Goal: Communication & Community: Answer question/provide support

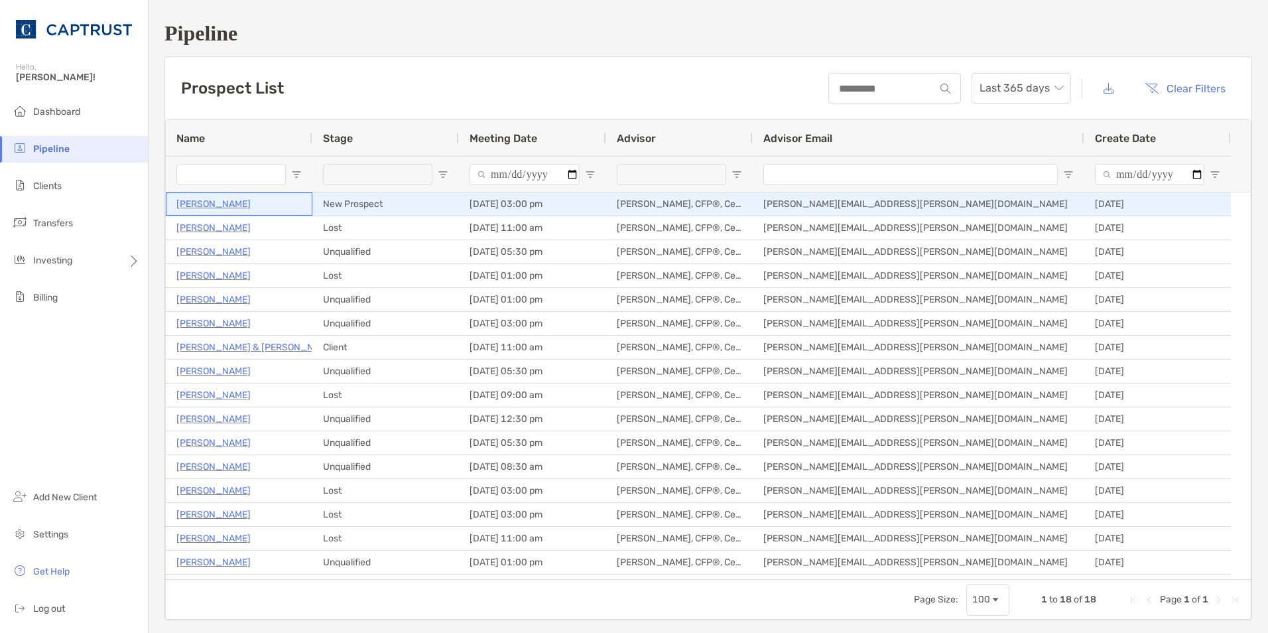
click at [210, 200] on p "[PERSON_NAME]" at bounding box center [213, 204] width 74 height 17
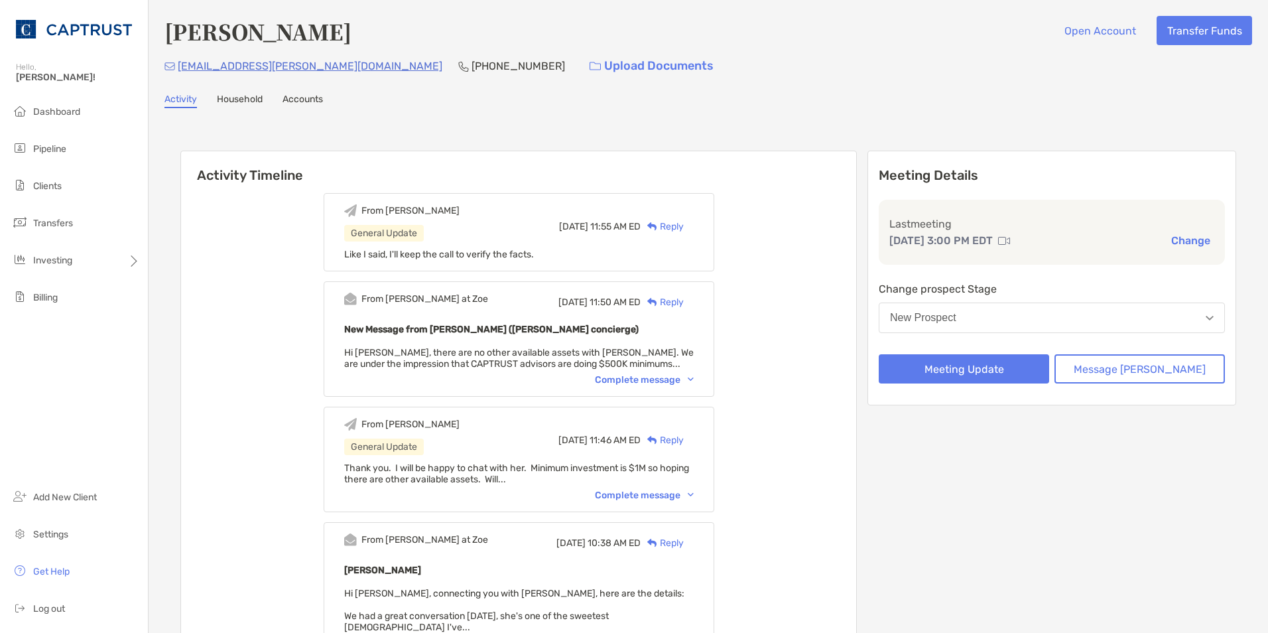
click at [684, 224] on div "Reply" at bounding box center [662, 227] width 43 height 14
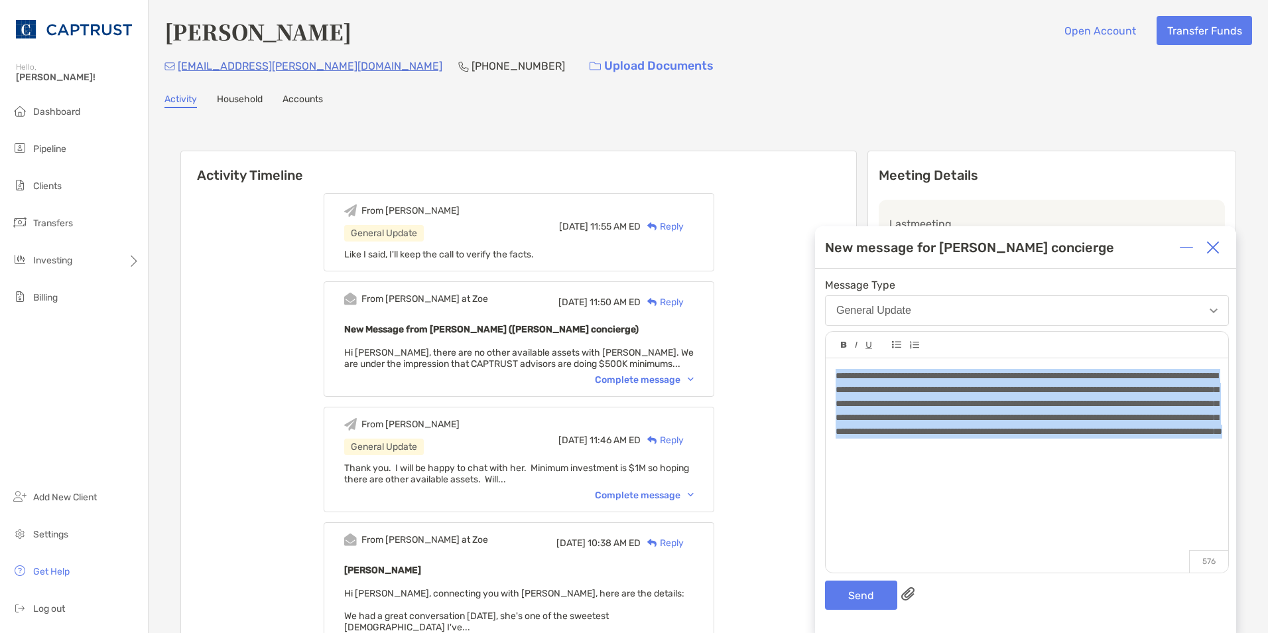
drag, startPoint x: 1071, startPoint y: 466, endPoint x: 815, endPoint y: 369, distance: 274.6
click at [815, 369] on div "Activity Timeline From [PERSON_NAME] General Update [DATE] 11:55 AM ED Reply Li…" at bounding box center [709, 502] width 1088 height 762
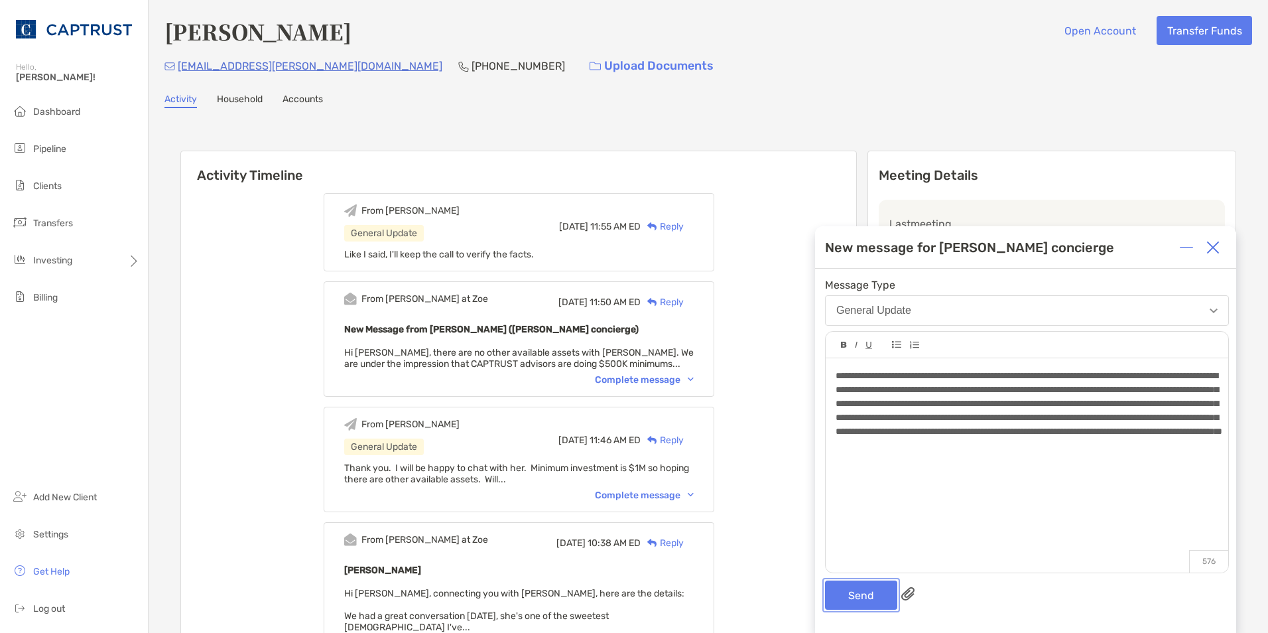
click at [854, 591] on button "Send" at bounding box center [861, 594] width 72 height 29
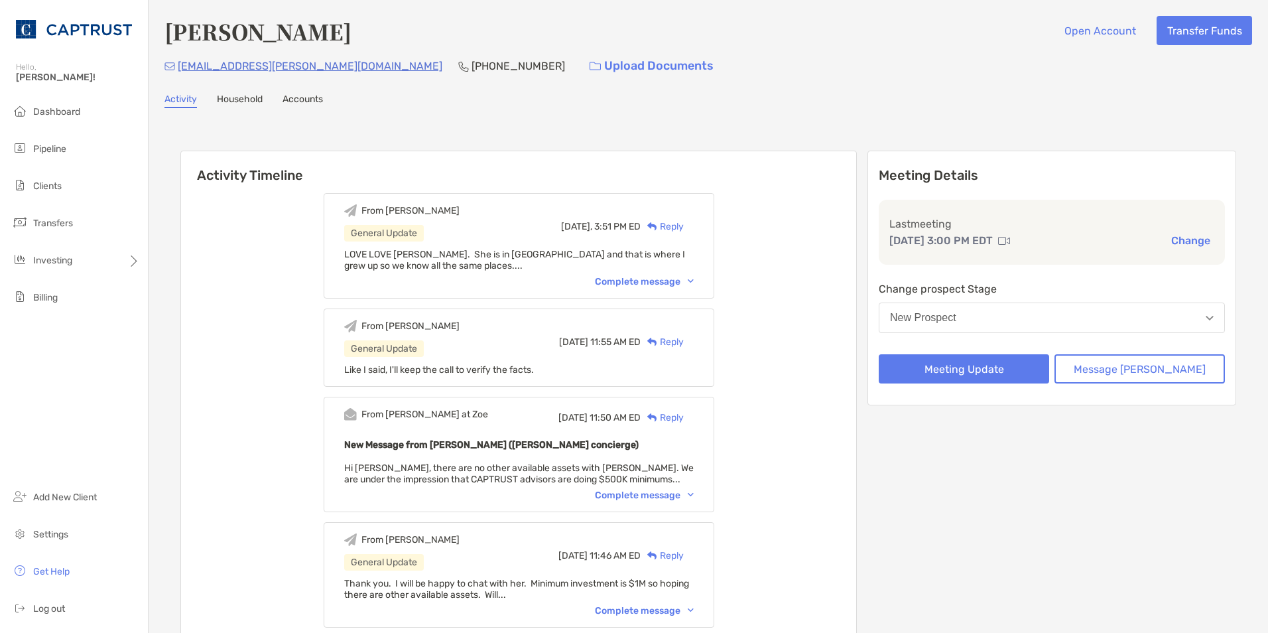
click at [1196, 314] on button "New Prospect" at bounding box center [1052, 318] width 346 height 31
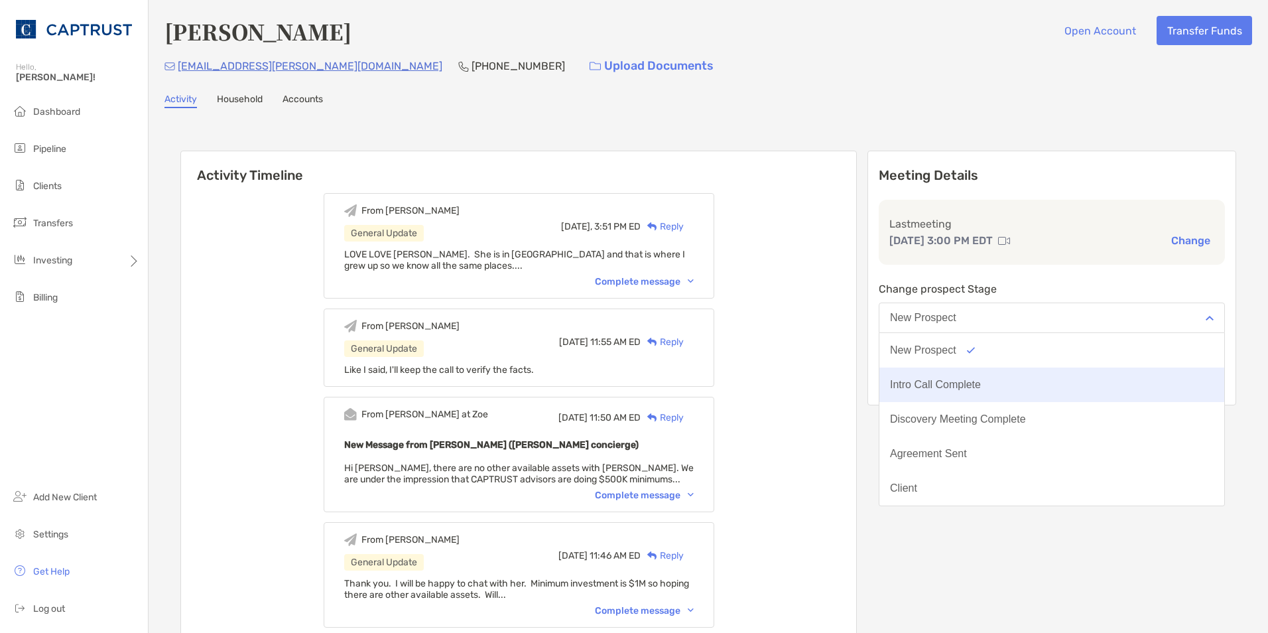
click at [986, 378] on button "Intro Call Complete" at bounding box center [1052, 385] width 345 height 34
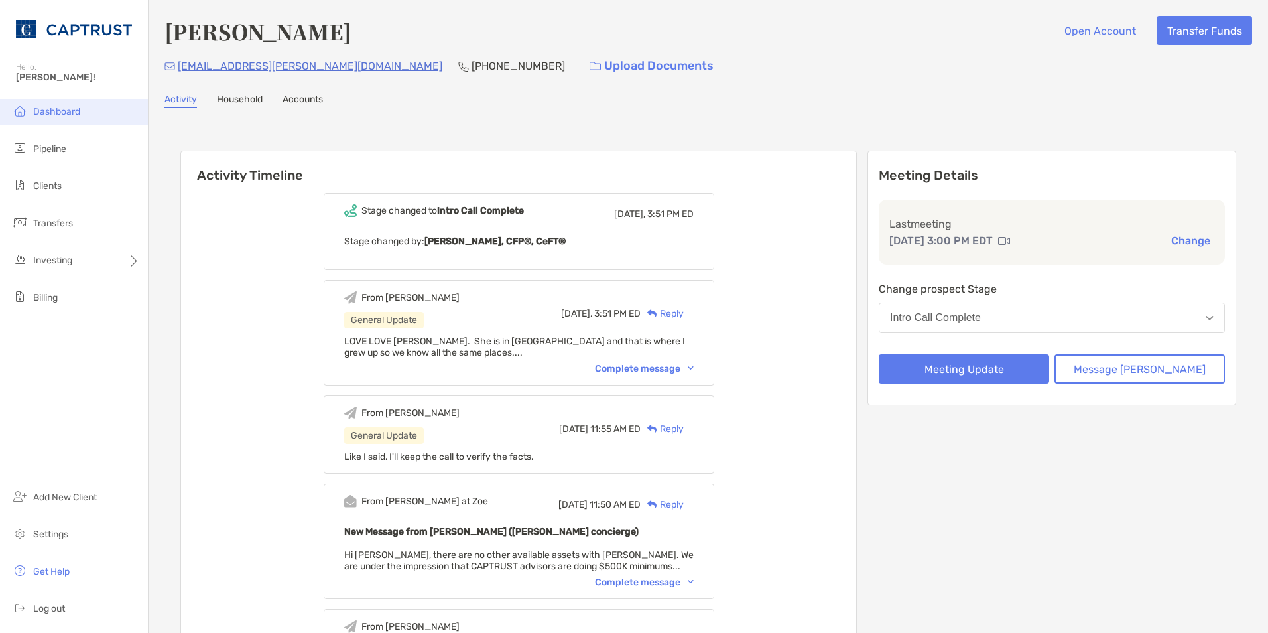
click at [45, 113] on span "Dashboard" at bounding box center [56, 111] width 47 height 11
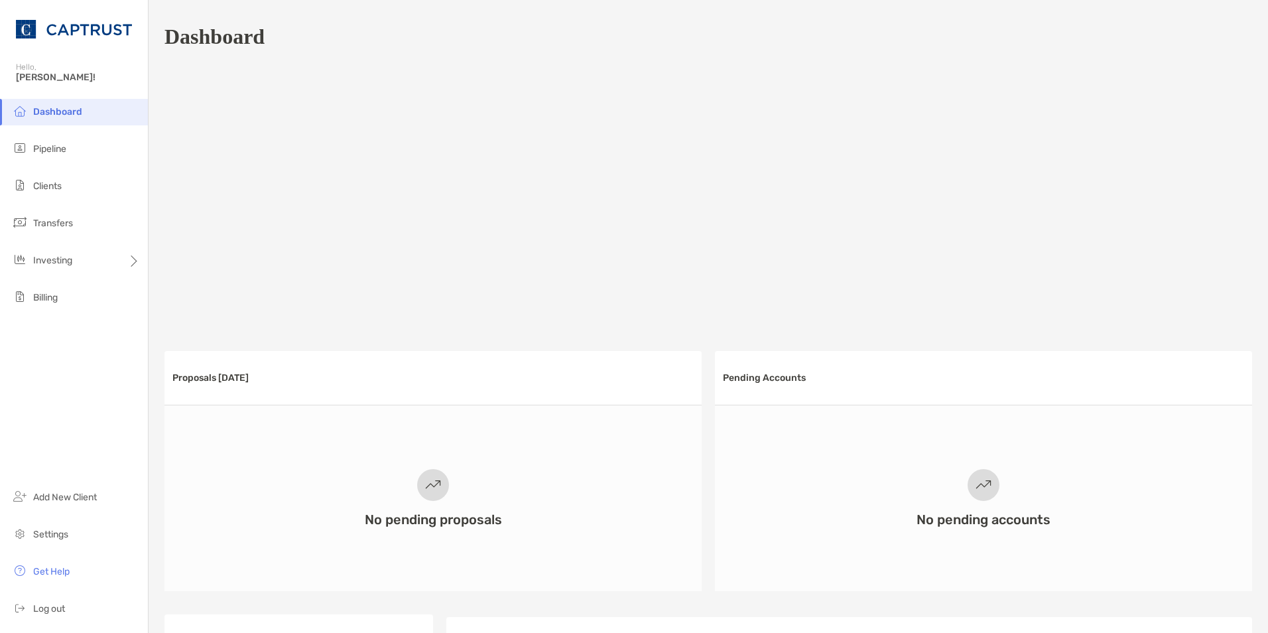
click at [45, 116] on span "Dashboard" at bounding box center [57, 111] width 49 height 11
click at [40, 149] on span "Pipeline" at bounding box center [49, 148] width 33 height 11
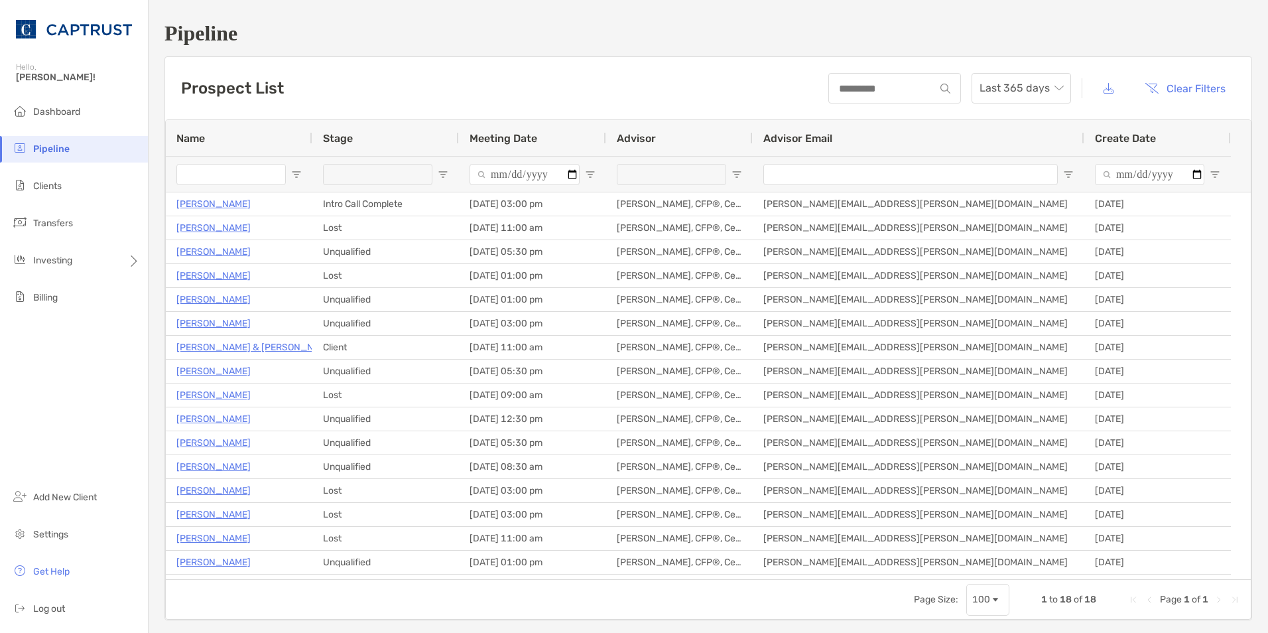
click at [45, 143] on span "Pipeline" at bounding box center [51, 148] width 36 height 11
